Goal: Task Accomplishment & Management: Use online tool/utility

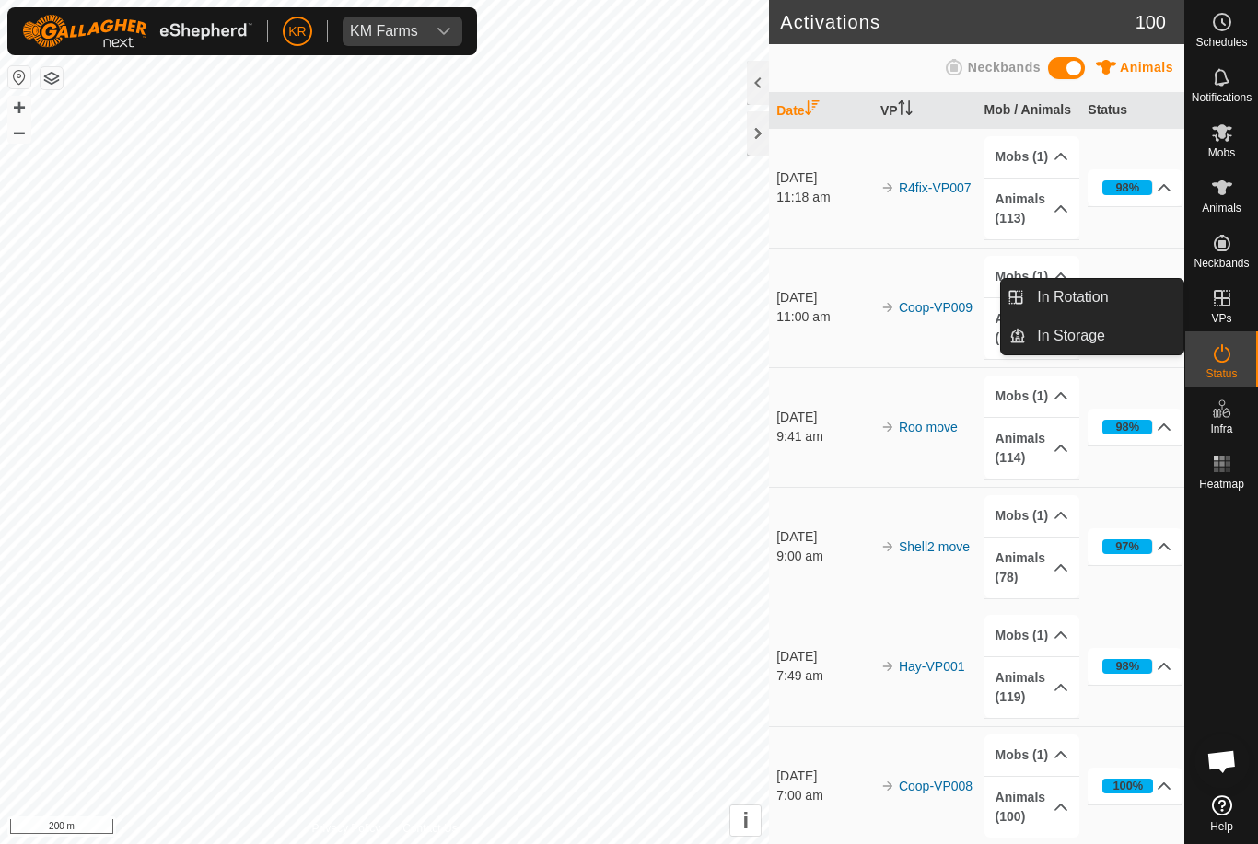
click at [1147, 296] on link "In Rotation" at bounding box center [1104, 297] width 157 height 37
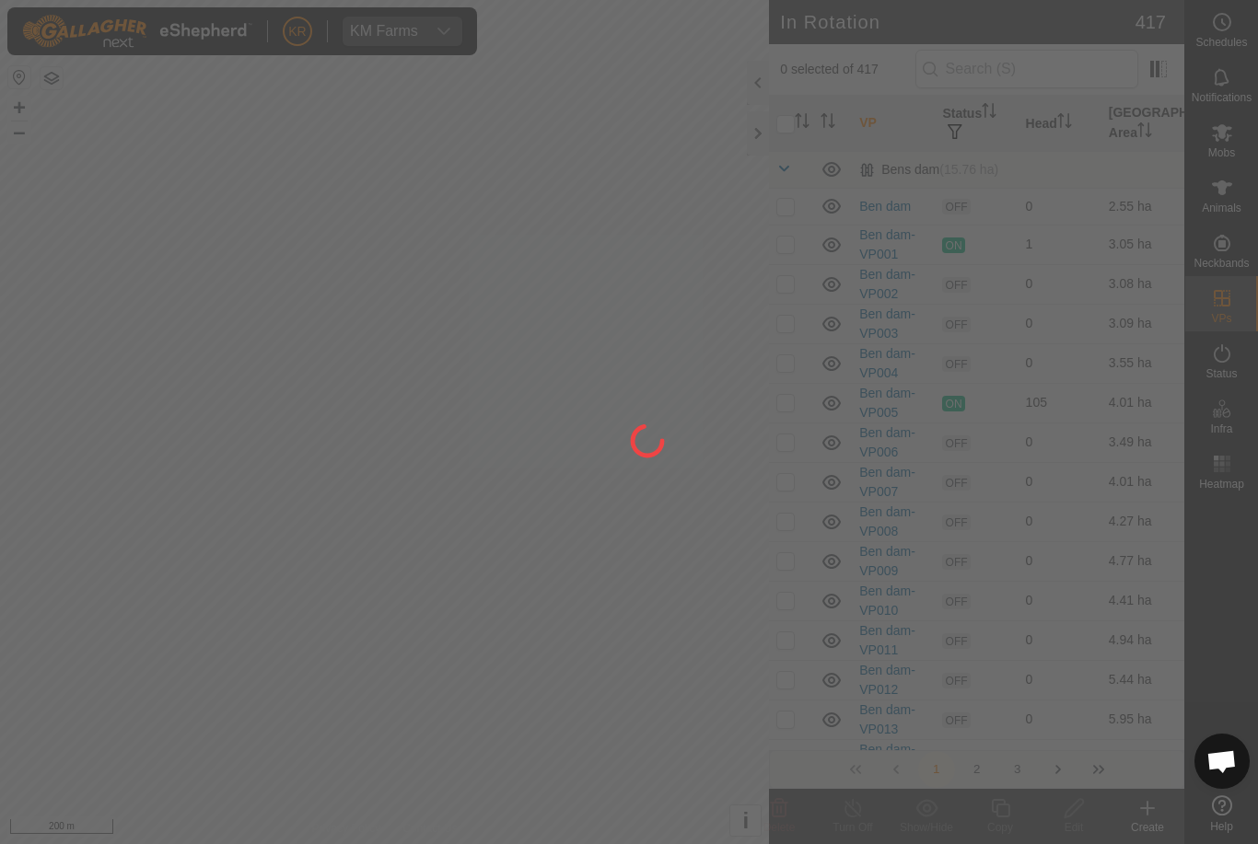
click at [1113, 302] on div at bounding box center [629, 422] width 1258 height 844
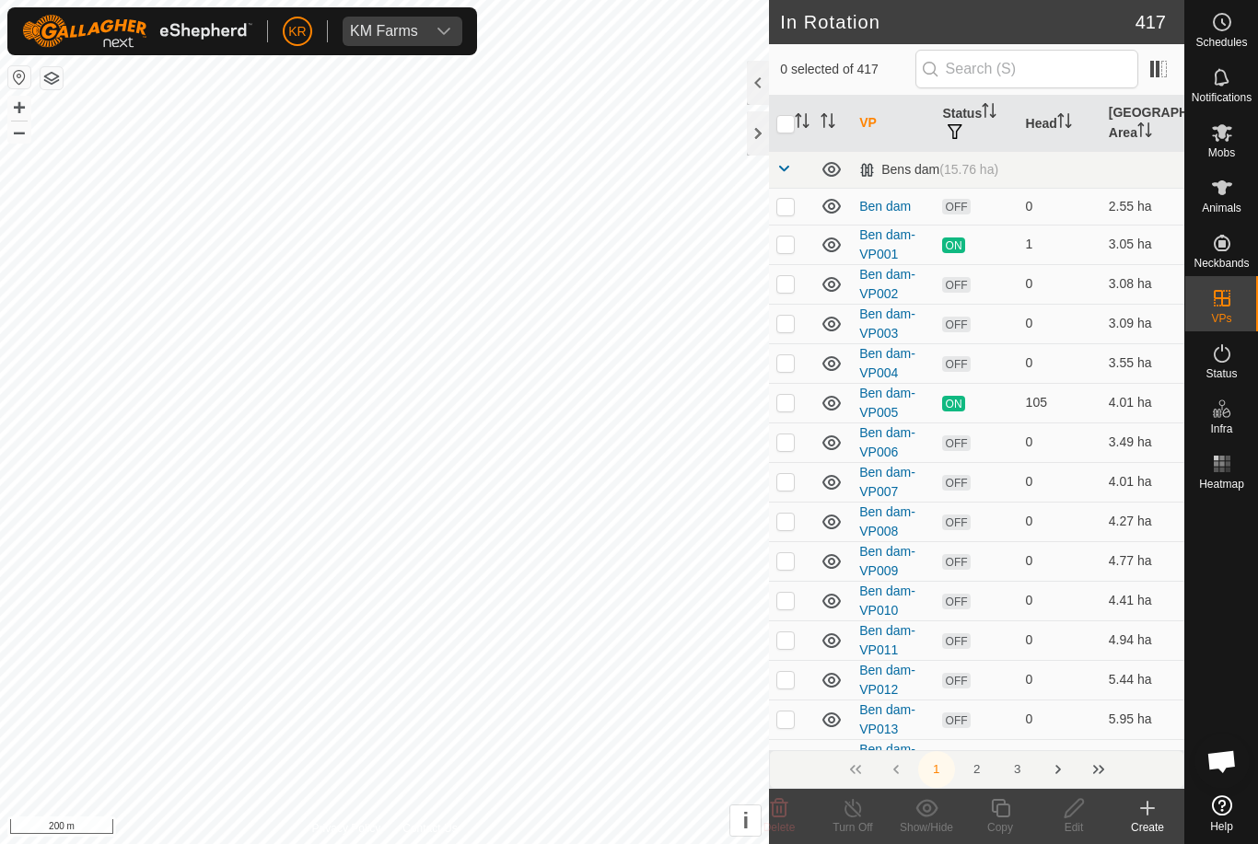
click at [1156, 828] on div "Create" at bounding box center [1148, 828] width 74 height 17
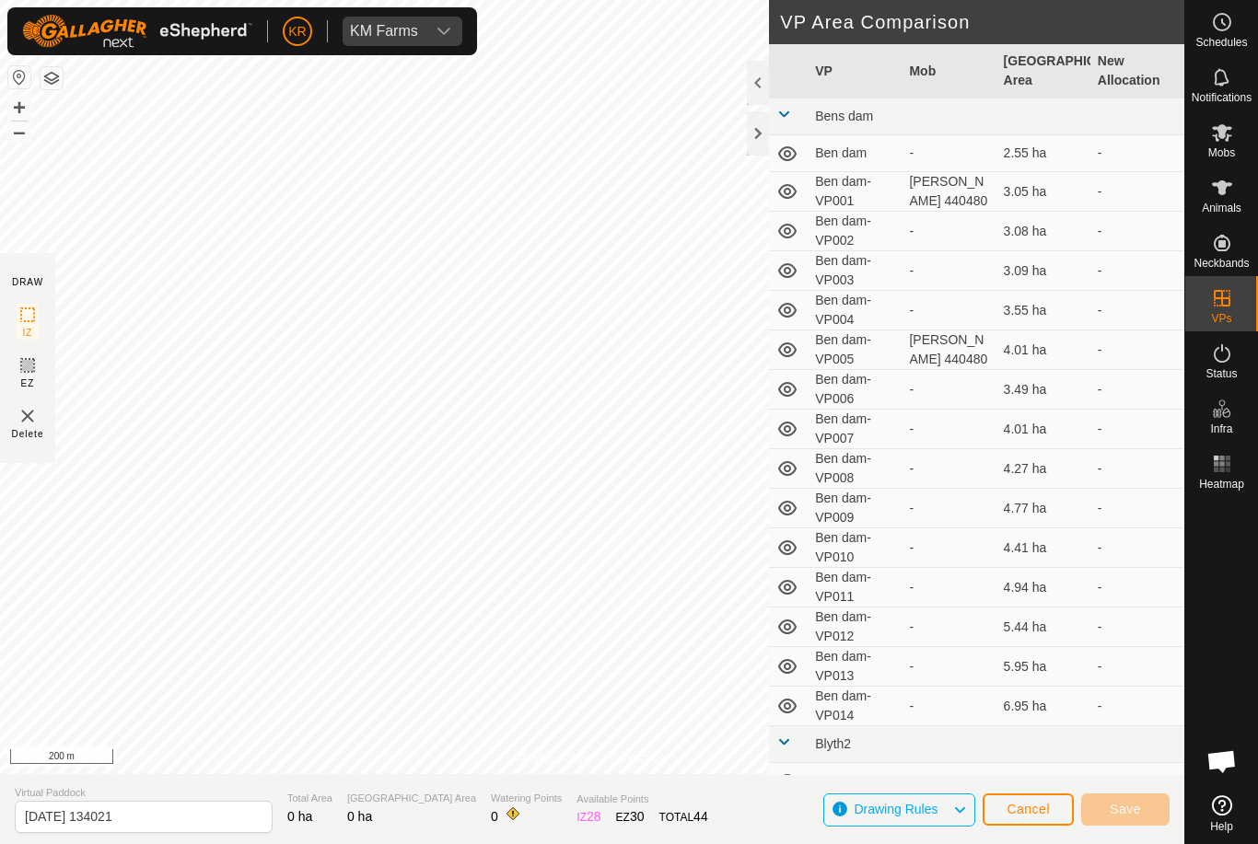
click at [1128, 644] on td "-" at bounding box center [1137, 628] width 94 height 40
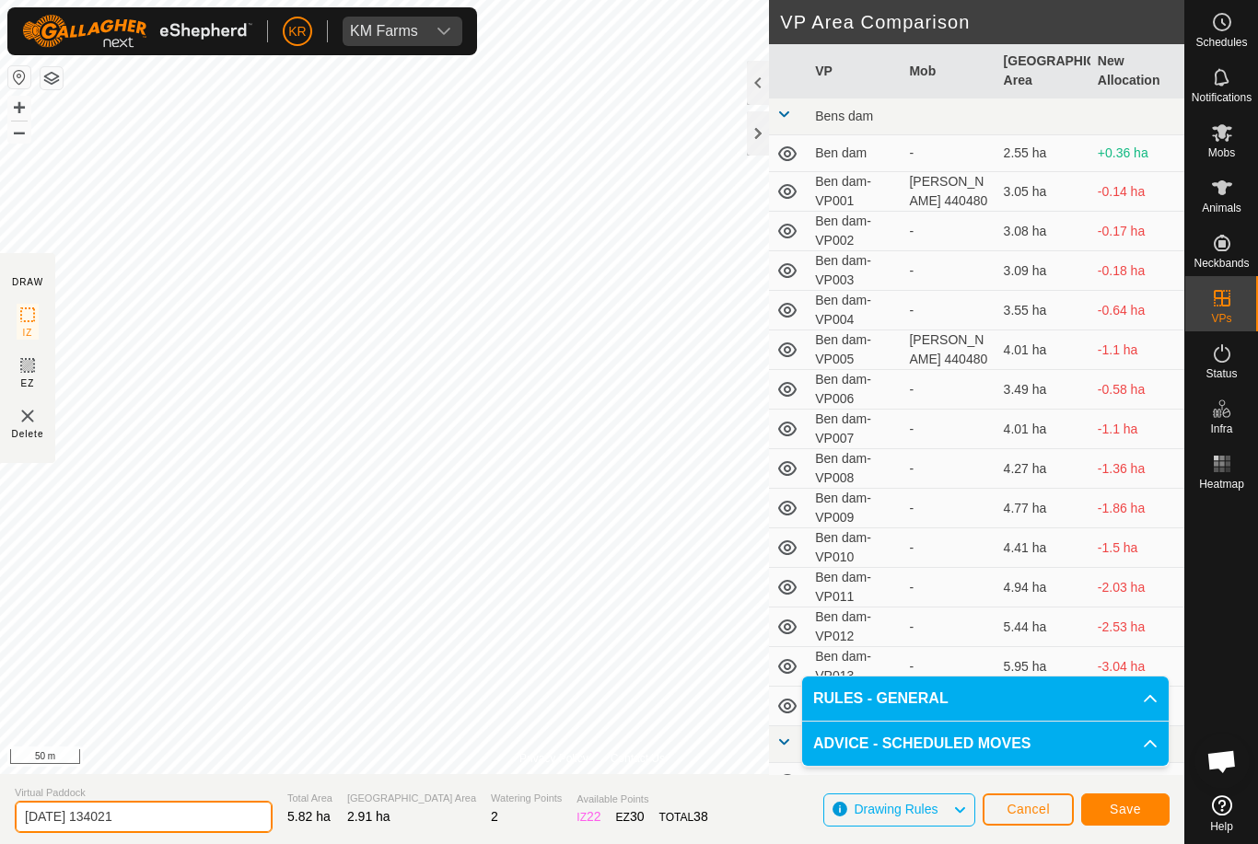
click at [142, 809] on input "[DATE] 134021" at bounding box center [144, 817] width 258 height 32
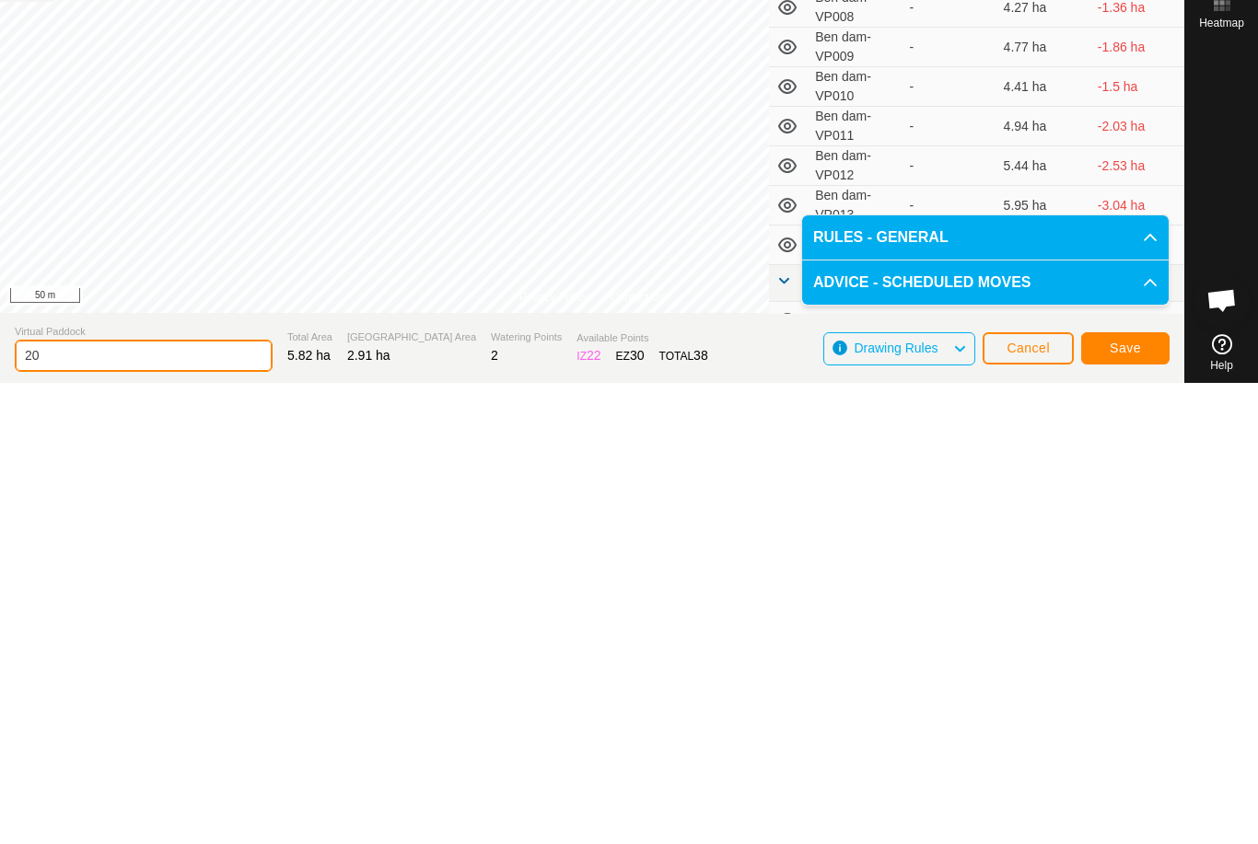
type input "2"
type input "L4 move"
click at [1115, 802] on span "Save" at bounding box center [1125, 809] width 31 height 15
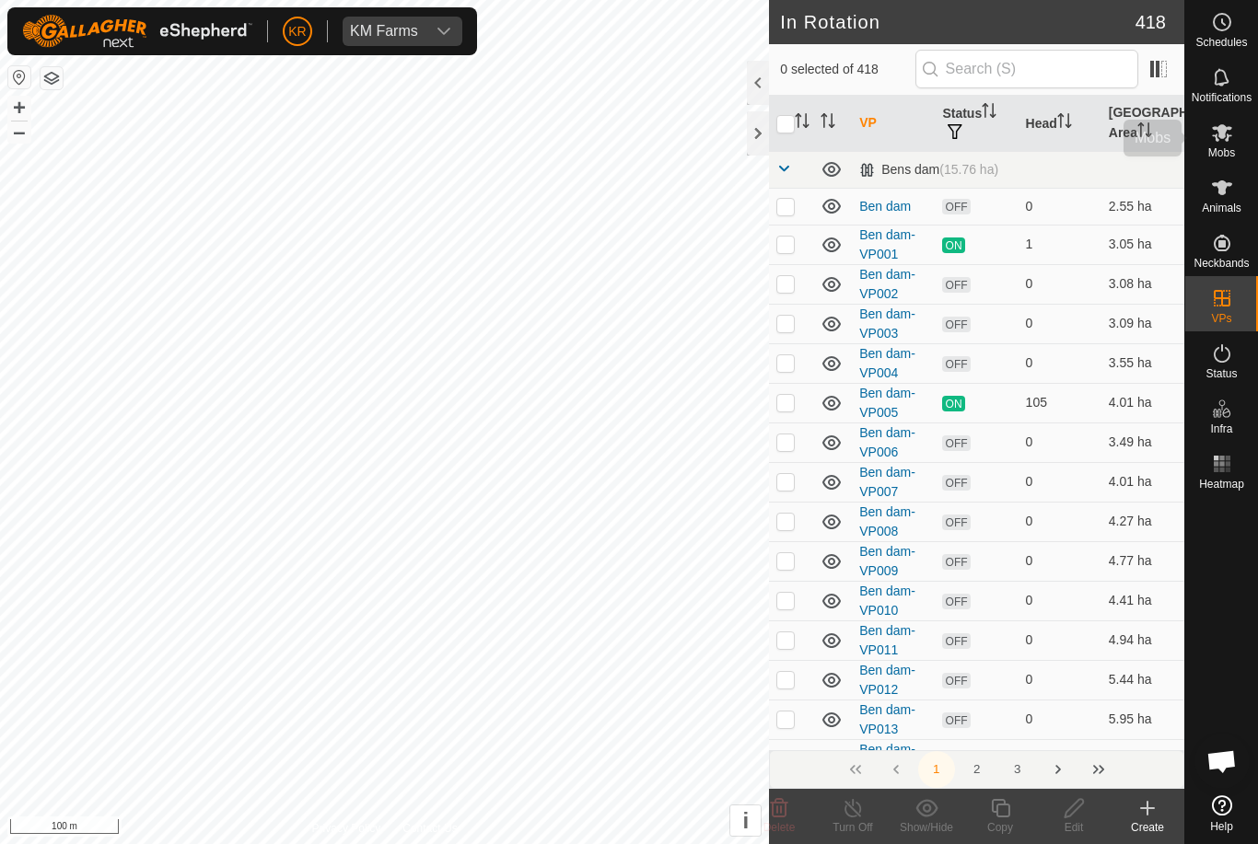
click at [1230, 139] on icon at bounding box center [1222, 133] width 22 height 22
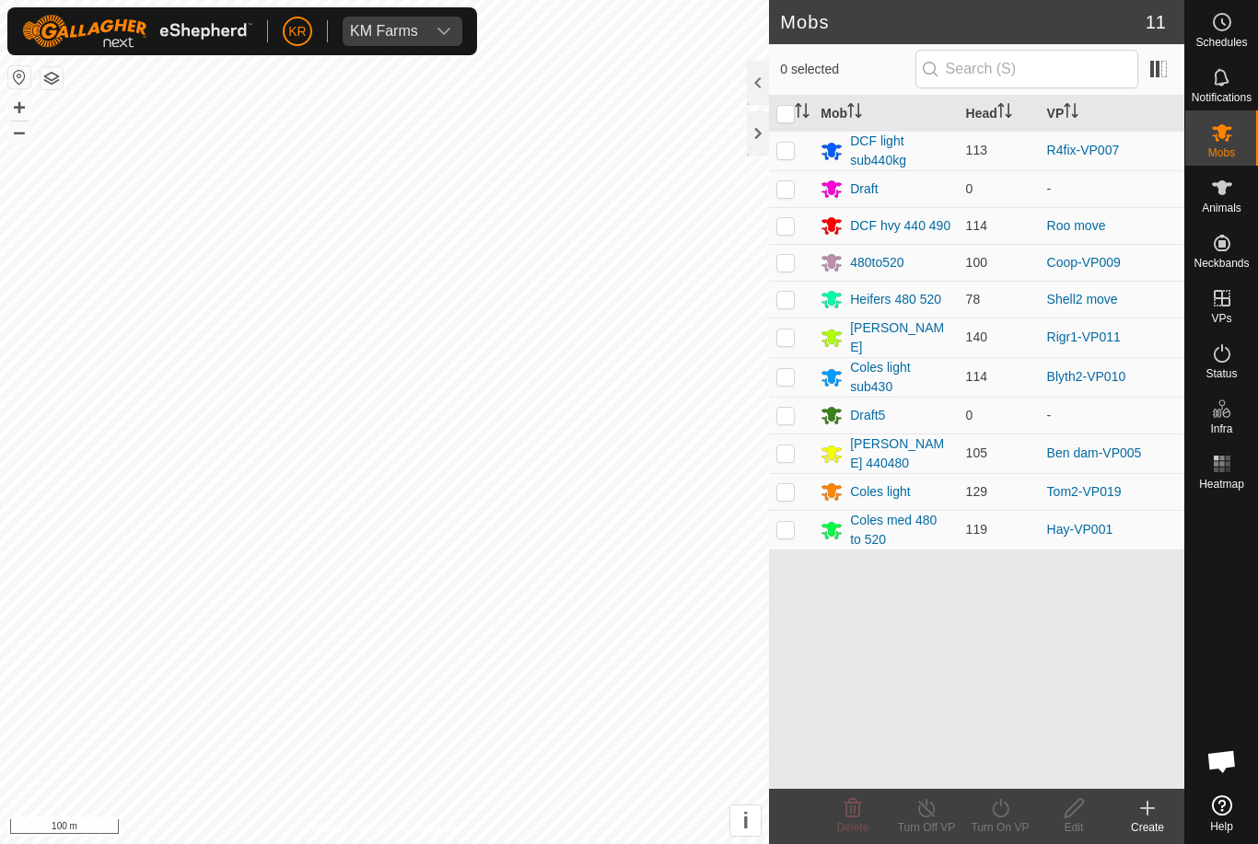
click at [799, 156] on td at bounding box center [791, 151] width 44 height 40
checkbox input "true"
click at [1001, 815] on icon at bounding box center [1000, 808] width 23 height 22
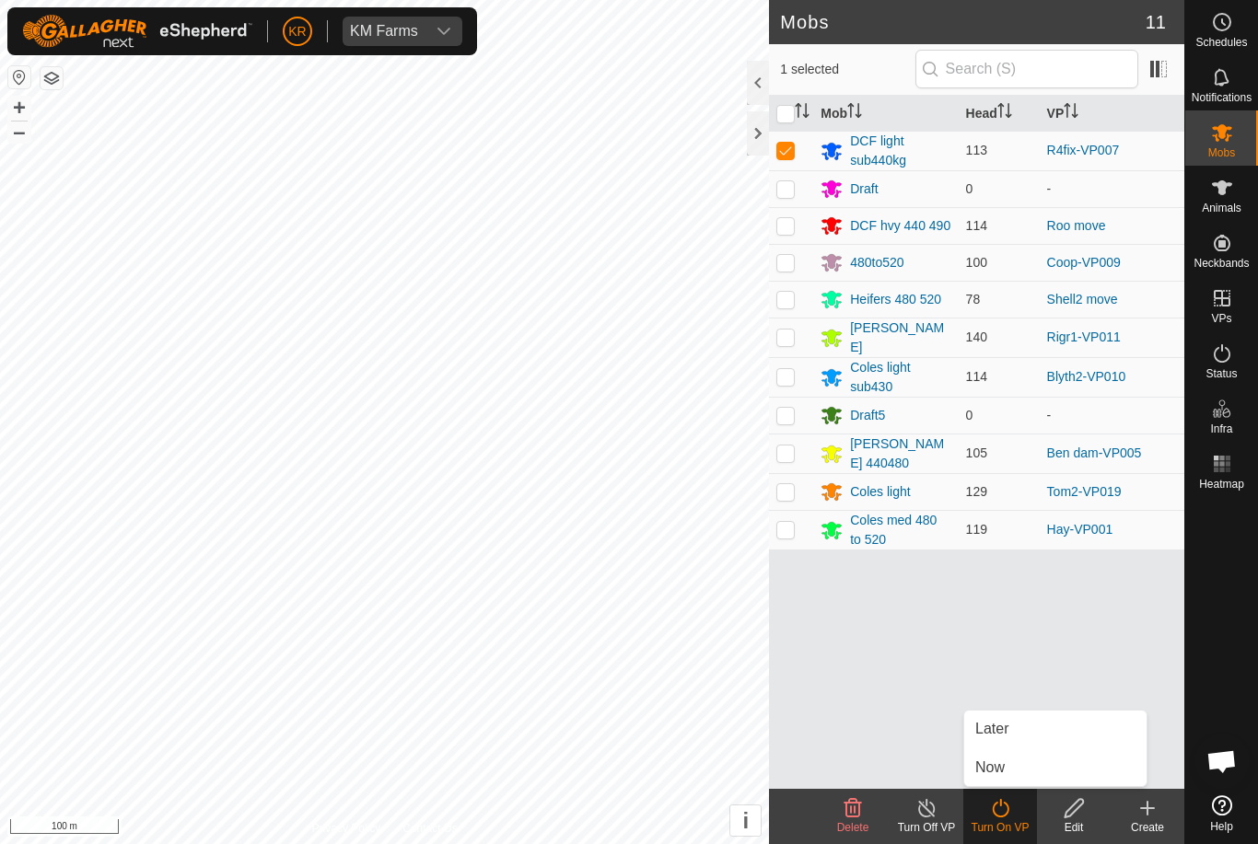
click at [1023, 768] on link "Now" at bounding box center [1055, 768] width 182 height 37
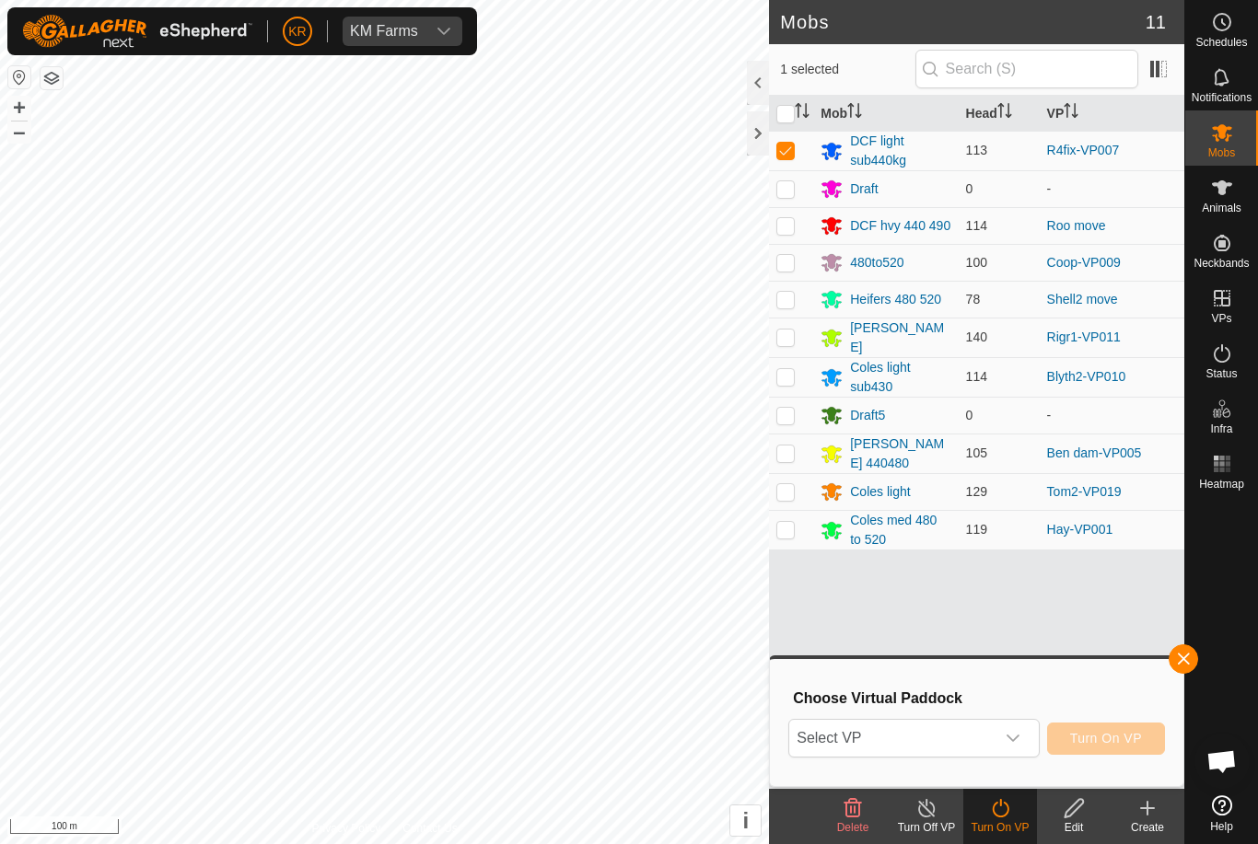
click at [1005, 745] on div "dropdown trigger" at bounding box center [1013, 738] width 37 height 37
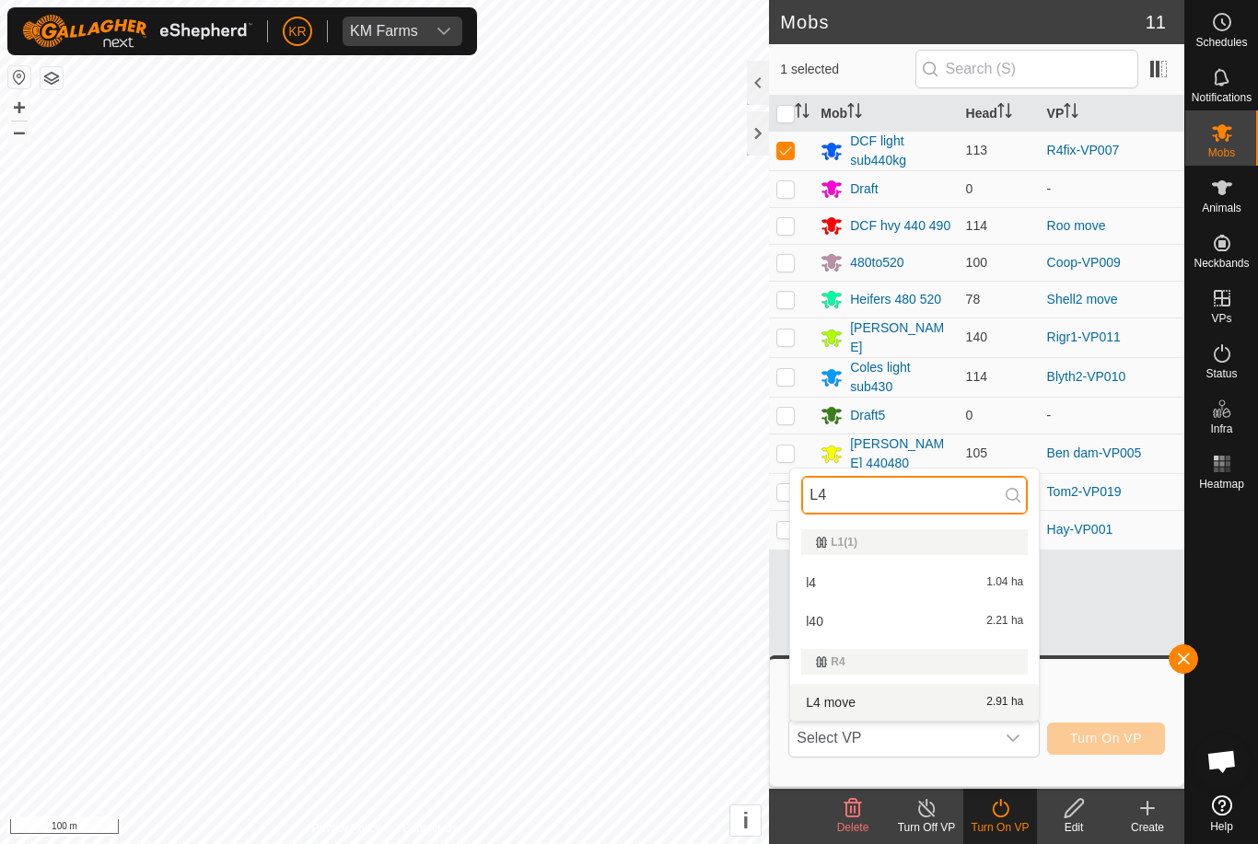
type input "L4"
click at [976, 708] on div "L4 move 2.91 ha" at bounding box center [914, 703] width 227 height 22
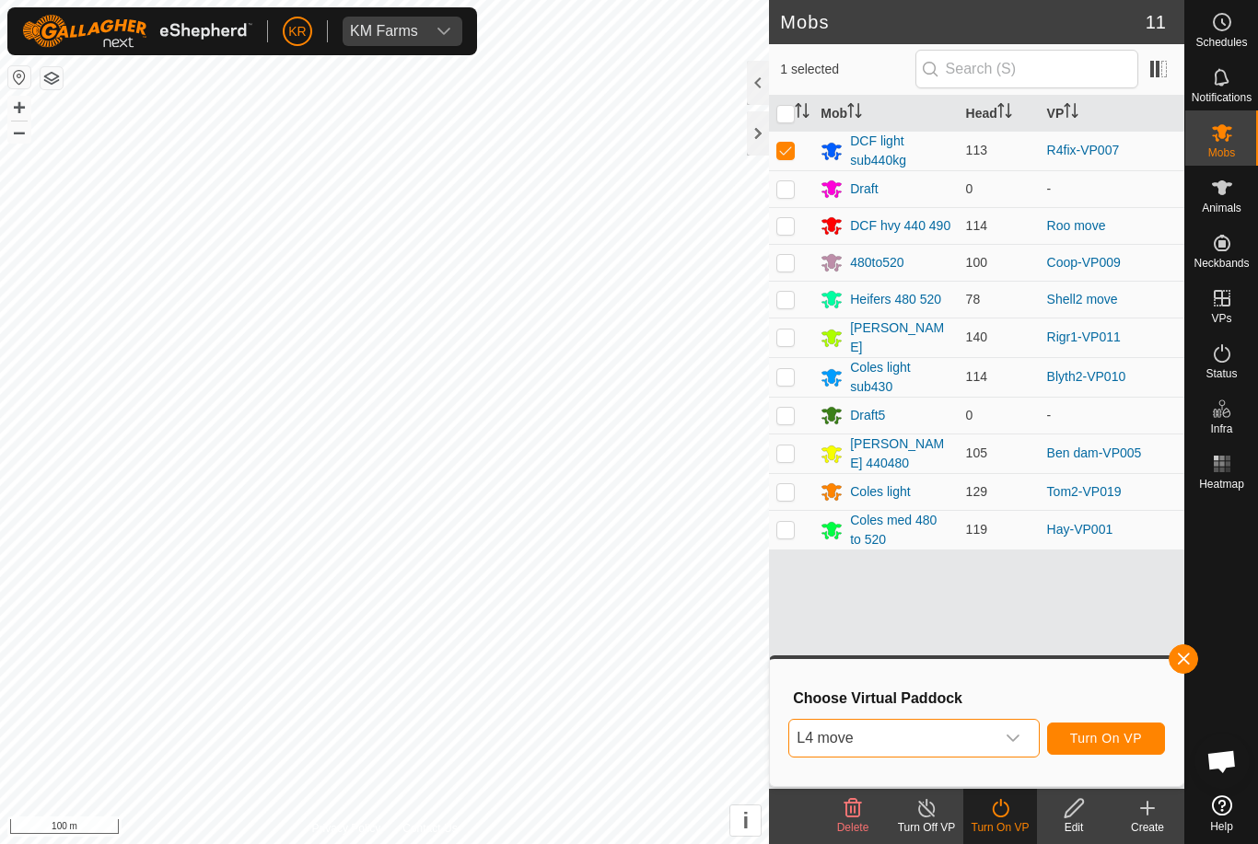
click at [1117, 731] on span "Turn On VP" at bounding box center [1106, 738] width 72 height 15
